Goal: Obtain resource: Download file/media

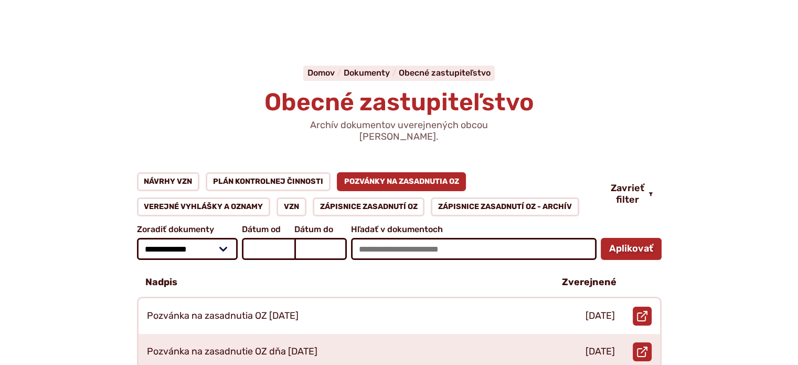
scroll to position [52, 0]
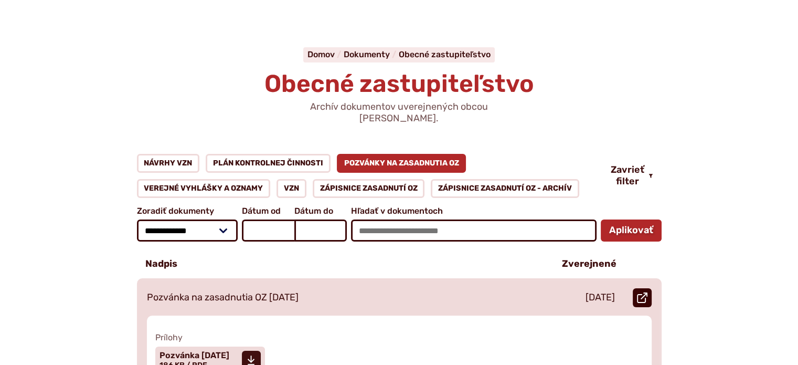
click at [643, 292] on icon at bounding box center [642, 297] width 10 height 10
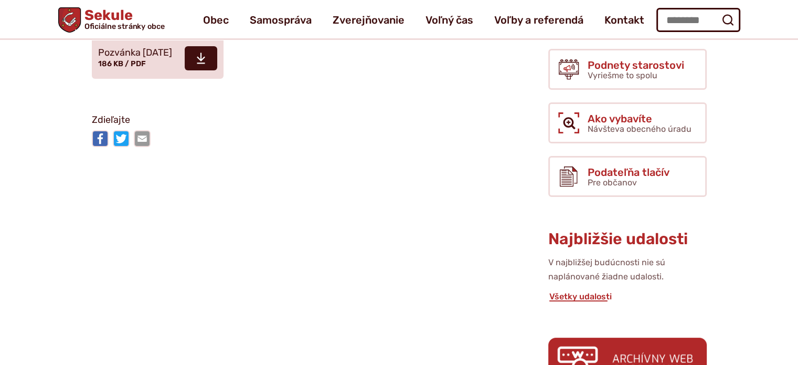
scroll to position [210, 0]
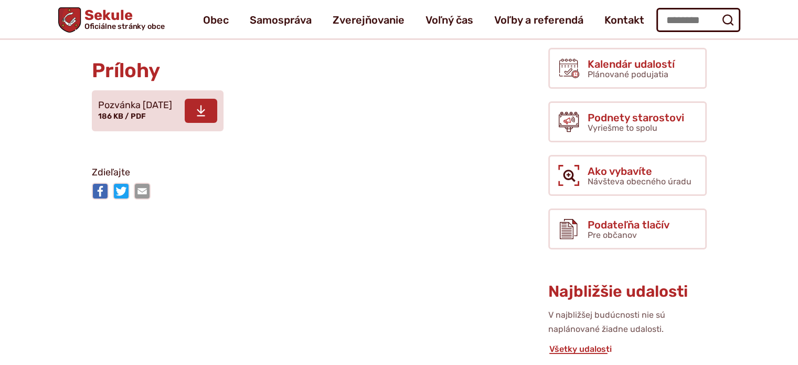
click at [205, 117] on use at bounding box center [201, 110] width 8 height 11
